Goal: Find specific page/section: Find specific page/section

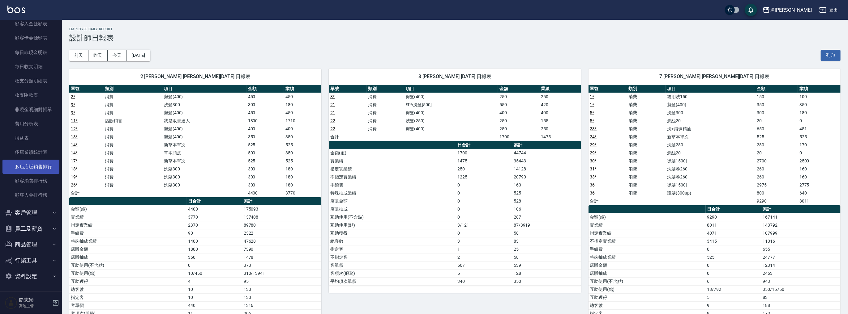
scroll to position [327, 0]
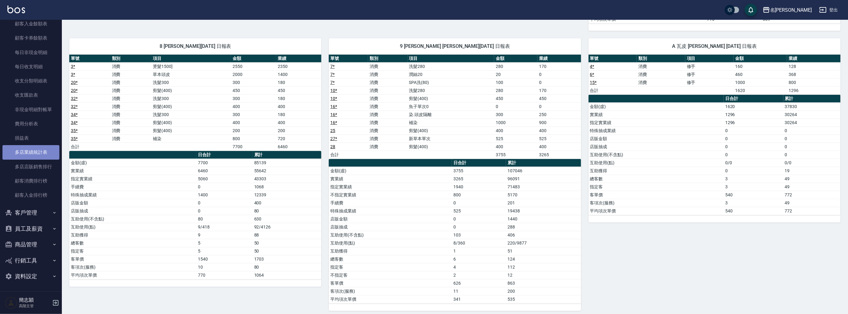
click at [41, 157] on link "多店業績統計表" at bounding box center [30, 152] width 57 height 14
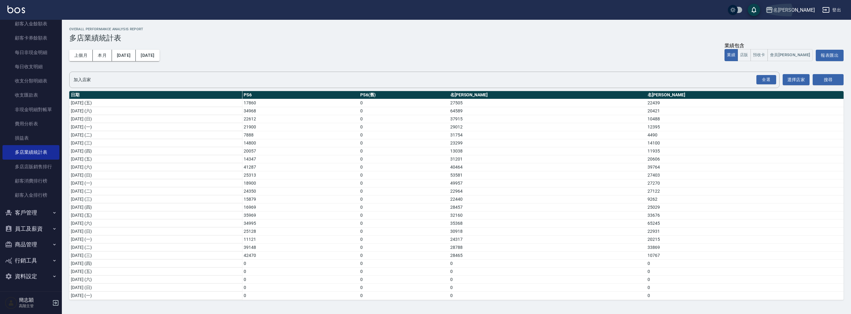
click at [804, 11] on div "名[PERSON_NAME]" at bounding box center [794, 10] width 42 height 8
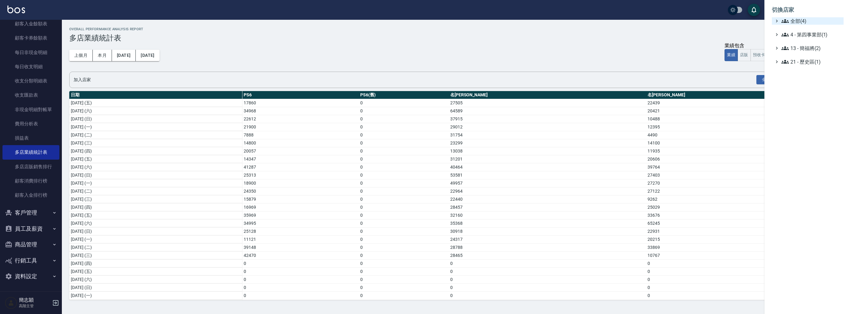
click at [799, 18] on span "全部(4)" at bounding box center [811, 20] width 60 height 7
click at [798, 61] on span "名[PERSON_NAME]" at bounding box center [810, 59] width 61 height 7
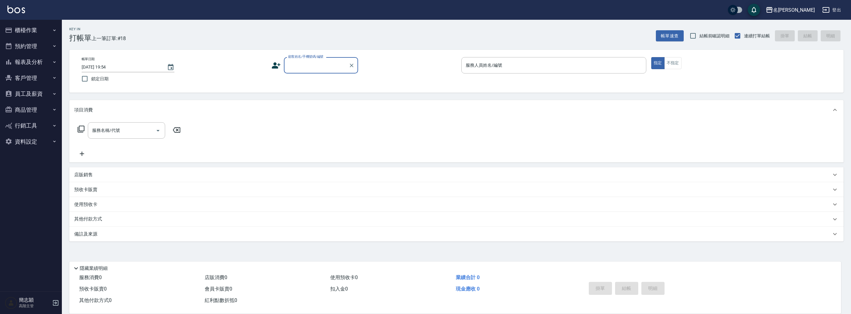
click at [39, 64] on button "報表及分析" at bounding box center [30, 62] width 57 height 16
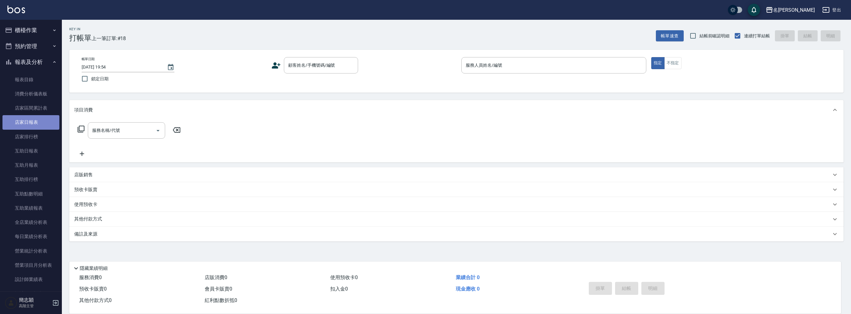
click at [35, 123] on link "店家日報表" at bounding box center [30, 122] width 57 height 14
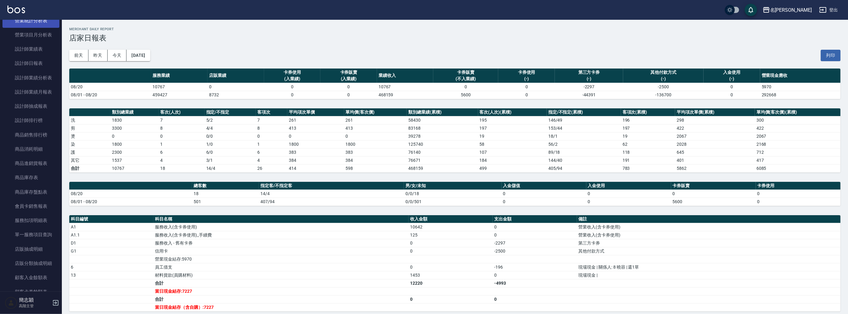
scroll to position [58, 0]
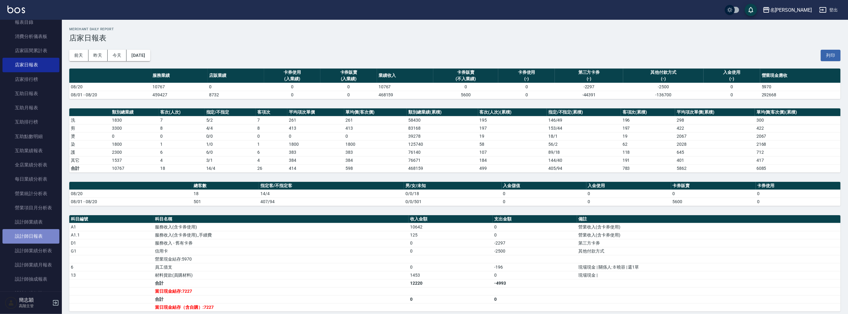
click at [43, 239] on link "設計師日報表" at bounding box center [30, 236] width 57 height 14
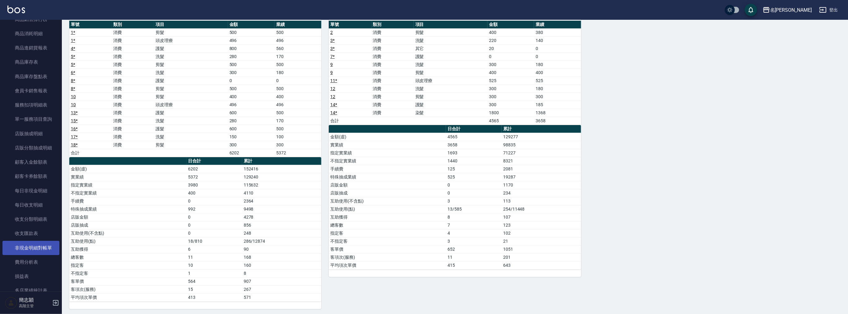
scroll to position [485, 0]
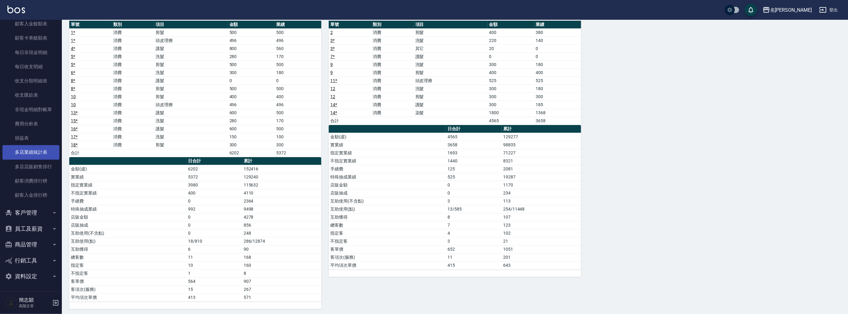
click at [32, 146] on link "多店業績統計表" at bounding box center [30, 152] width 57 height 14
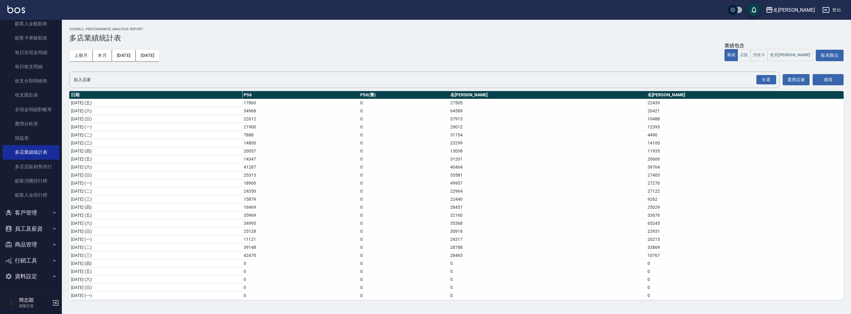
scroll to position [82, 0]
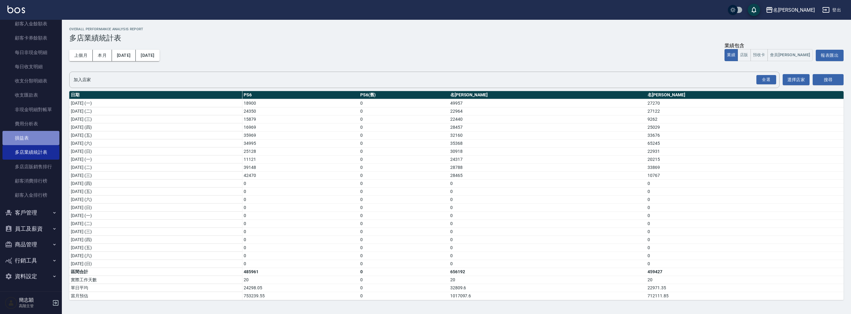
click at [33, 143] on link "損益表" at bounding box center [30, 138] width 57 height 14
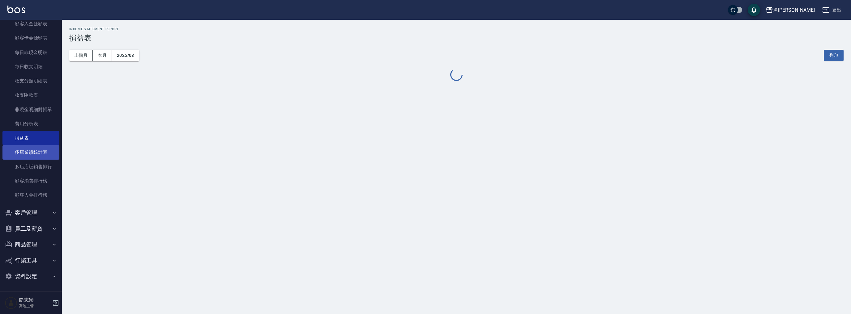
click at [41, 155] on link "多店業績統計表" at bounding box center [30, 152] width 57 height 14
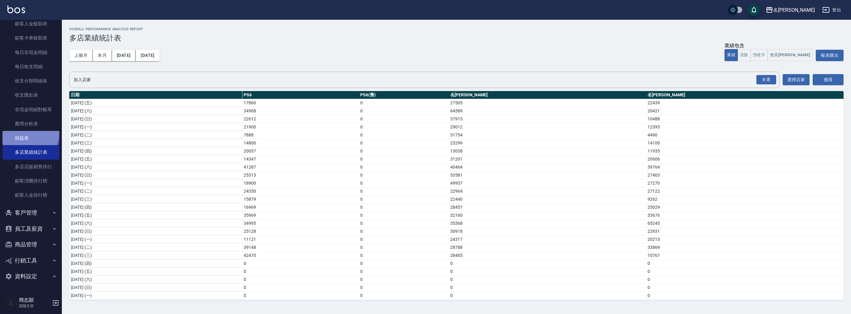
click at [28, 133] on link "損益表" at bounding box center [30, 138] width 57 height 14
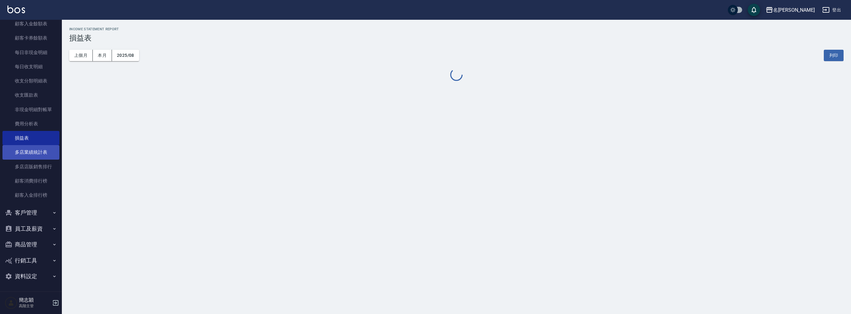
click at [42, 151] on link "多店業績統計表" at bounding box center [30, 152] width 57 height 14
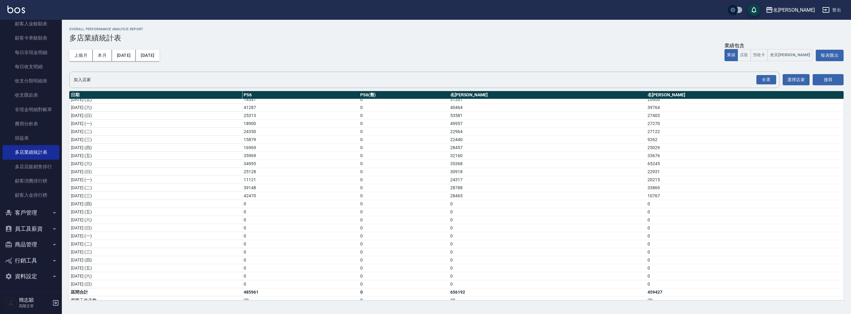
scroll to position [82, 0]
